Goal: Task Accomplishment & Management: Manage account settings

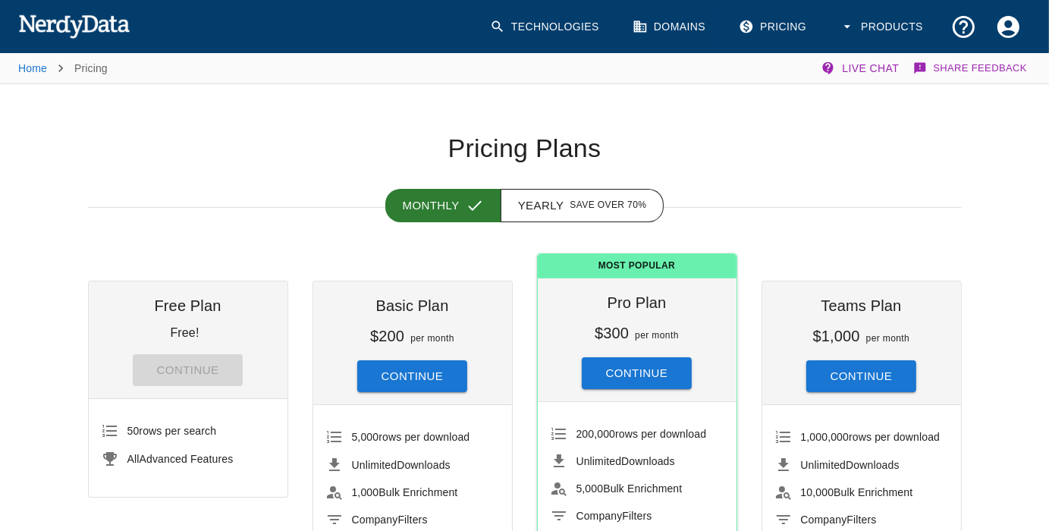
click at [1003, 26] on icon "Account Settings" at bounding box center [1008, 26] width 22 height 22
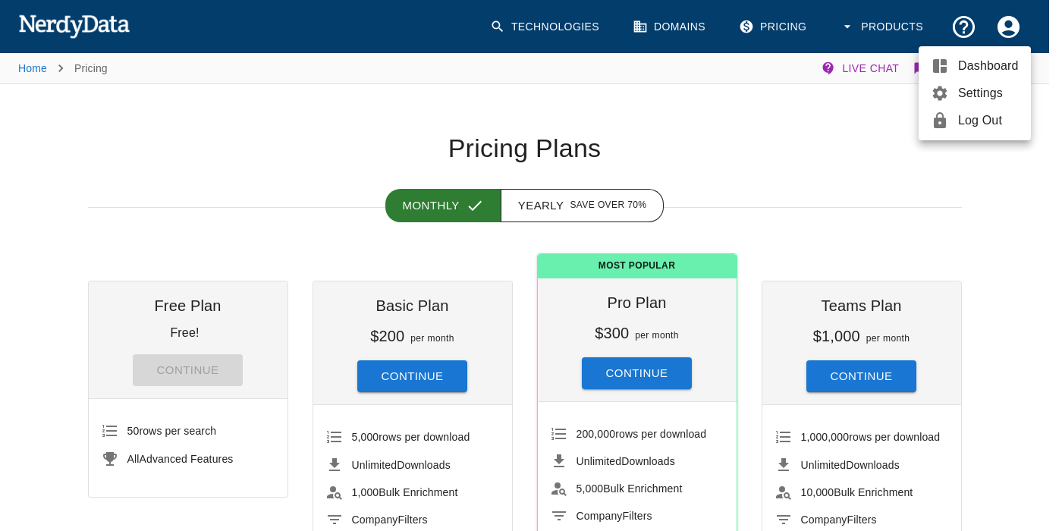
click at [978, 120] on span "Log Out" at bounding box center [988, 120] width 61 height 18
